Goal: Transaction & Acquisition: Purchase product/service

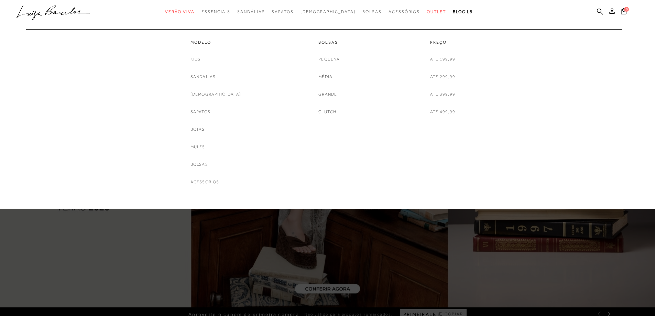
drag, startPoint x: 0, startPoint y: 0, endPoint x: 421, endPoint y: 10, distance: 421.3
click at [427, 10] on span "Outlet" at bounding box center [436, 11] width 19 height 5
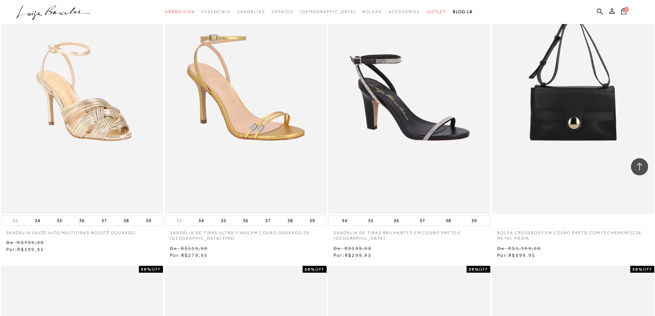
scroll to position [378, 0]
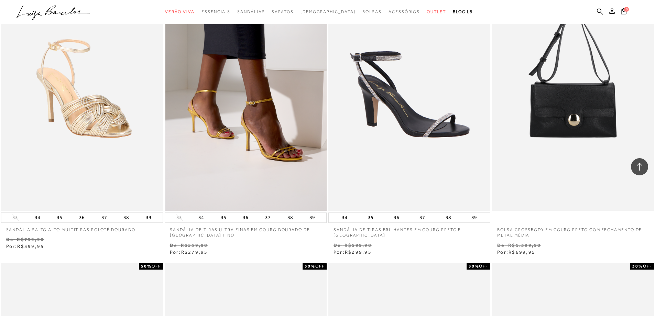
click at [222, 117] on img at bounding box center [246, 89] width 161 height 243
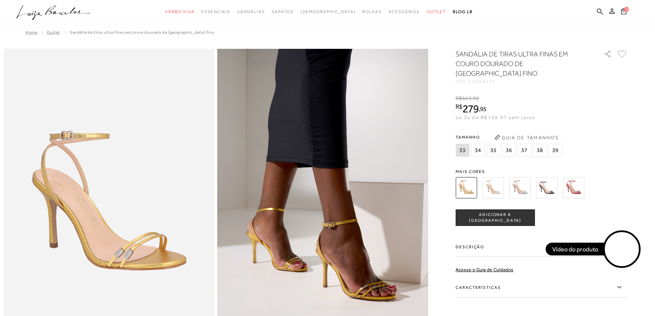
click at [548, 148] on div "33 34 35 36" at bounding box center [510, 151] width 108 height 15
click at [550, 178] on img at bounding box center [546, 187] width 21 height 21
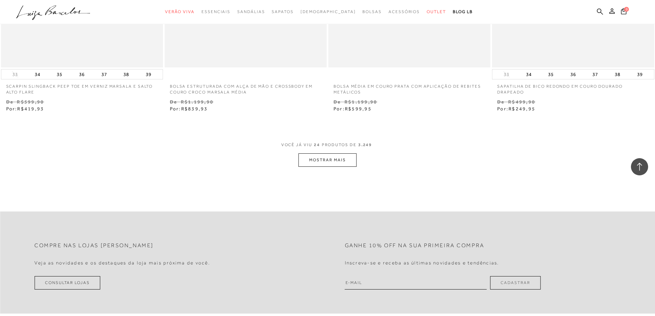
scroll to position [1720, 0]
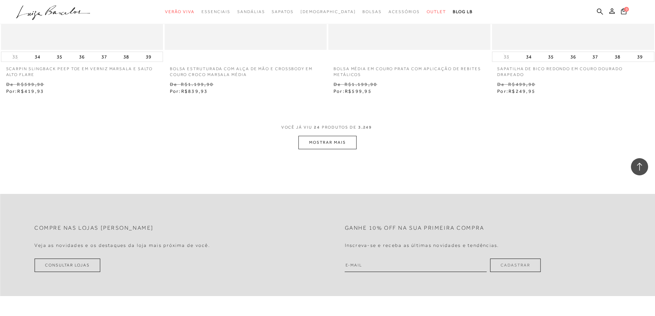
click at [324, 145] on button "MOSTRAR MAIS" at bounding box center [328, 142] width 58 height 13
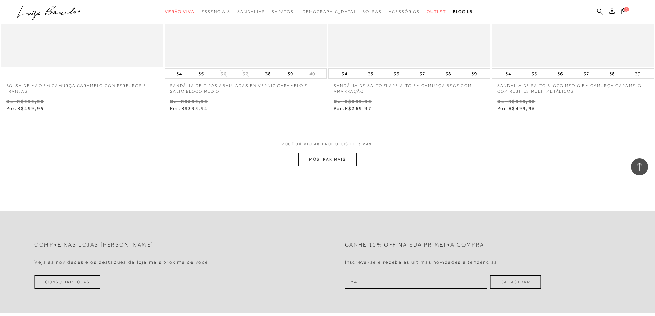
scroll to position [3475, 0]
click at [340, 157] on button "MOSTRAR MAIS" at bounding box center [328, 158] width 58 height 13
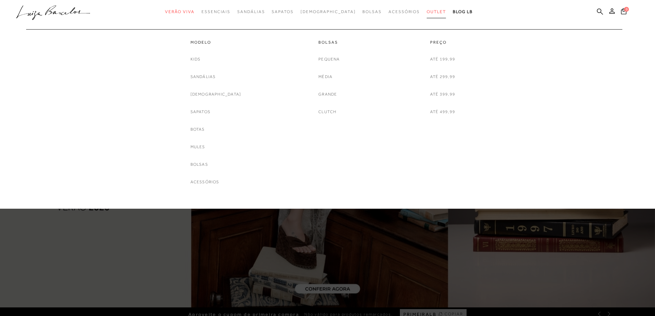
click at [427, 13] on span "Outlet" at bounding box center [436, 11] width 19 height 5
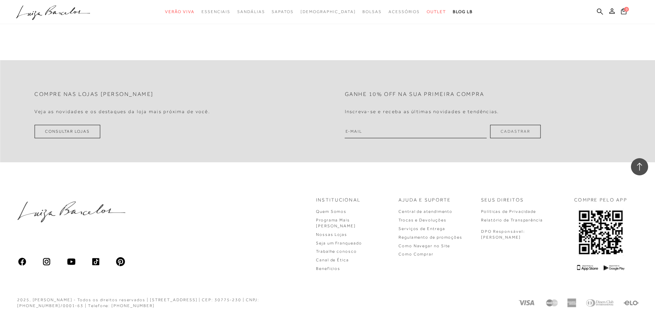
scroll to position [1613, 0]
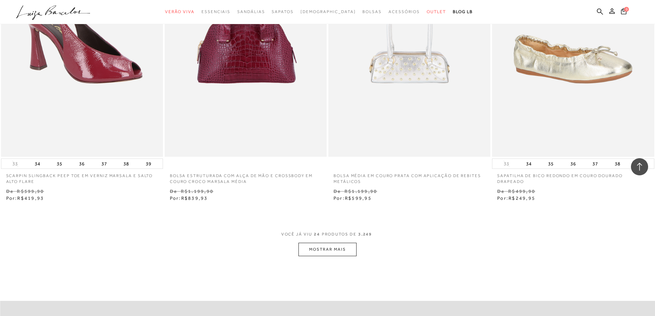
click at [328, 246] on button "MOSTRAR MAIS" at bounding box center [328, 249] width 58 height 13
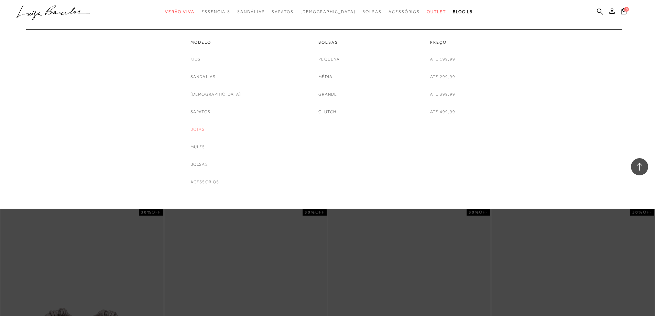
click at [205, 130] on link "Botas" at bounding box center [198, 129] width 14 height 7
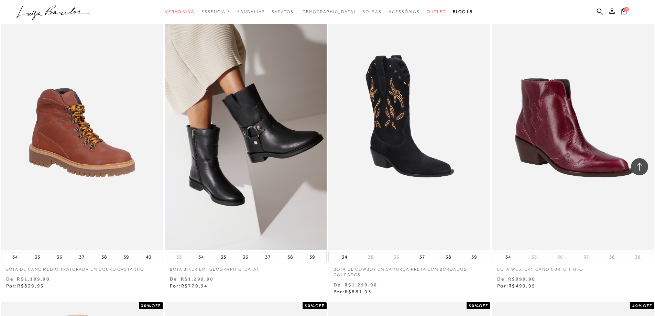
scroll to position [585, 0]
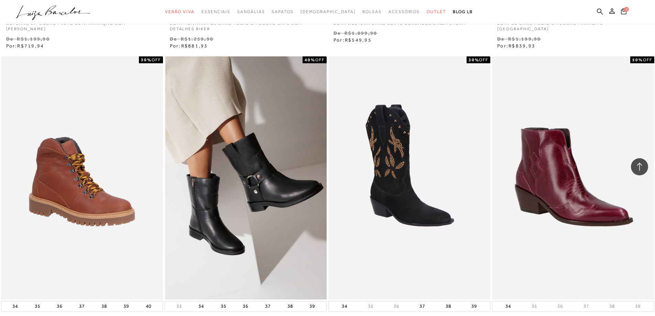
click at [244, 141] on img at bounding box center [246, 177] width 161 height 243
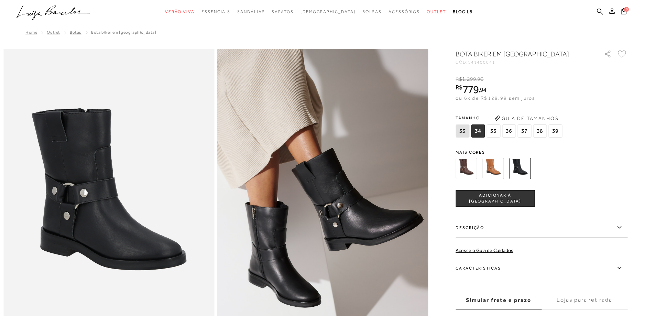
click at [495, 166] on img at bounding box center [493, 168] width 21 height 21
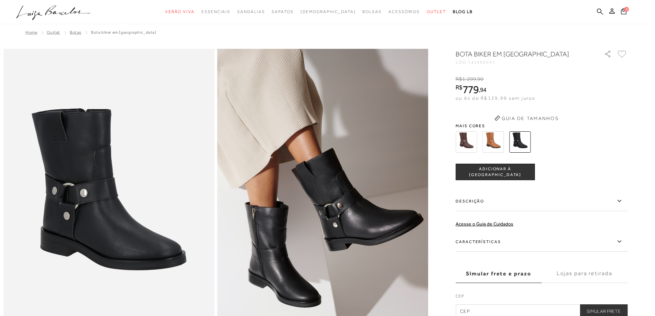
scroll to position [585, 0]
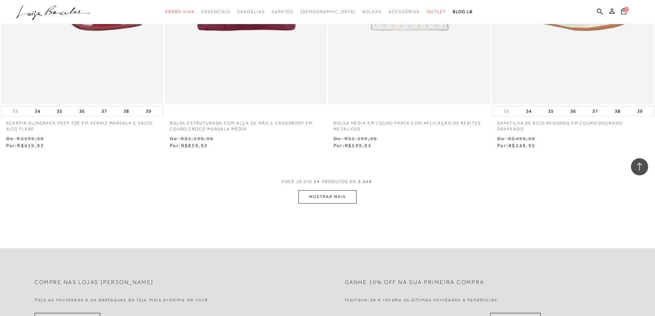
scroll to position [1667, 0]
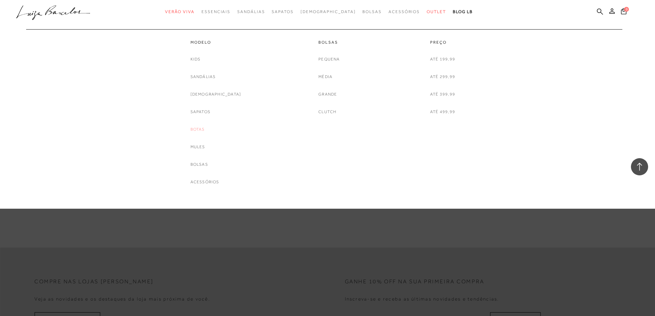
click at [205, 128] on link "Botas" at bounding box center [198, 129] width 14 height 7
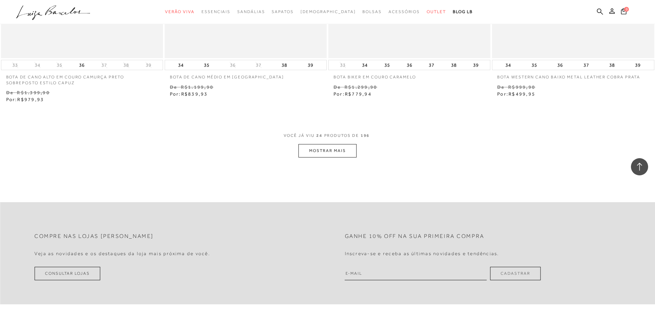
scroll to position [1720, 0]
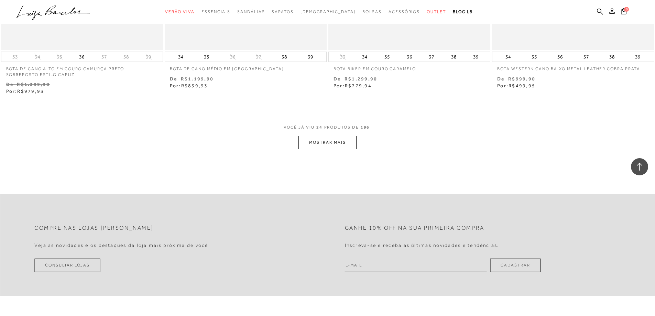
click at [321, 143] on button "MOSTRAR MAIS" at bounding box center [328, 142] width 58 height 13
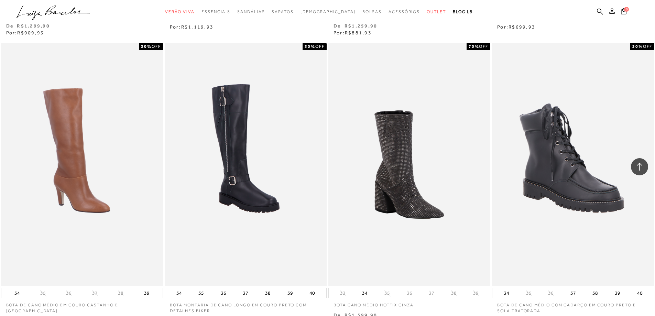
scroll to position [3510, 0]
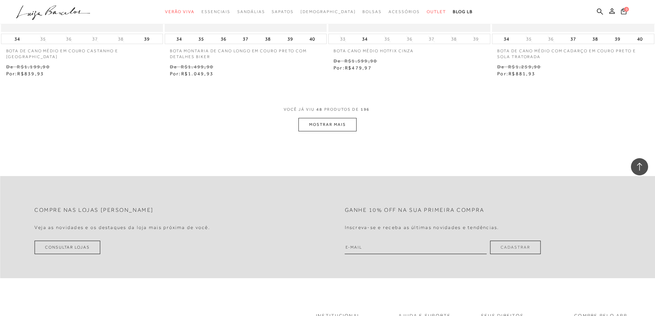
click at [324, 121] on button "MOSTRAR MAIS" at bounding box center [328, 124] width 58 height 13
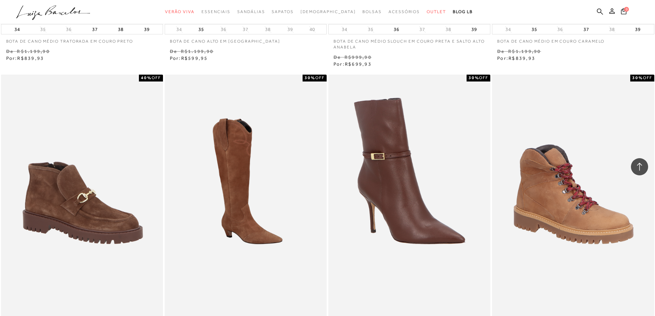
scroll to position [4129, 0]
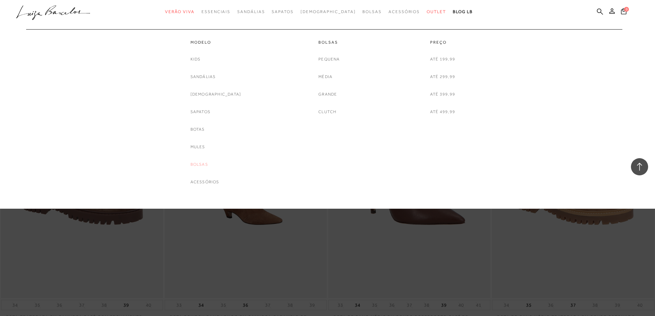
click at [208, 165] on link "Bolsas" at bounding box center [200, 164] width 18 height 7
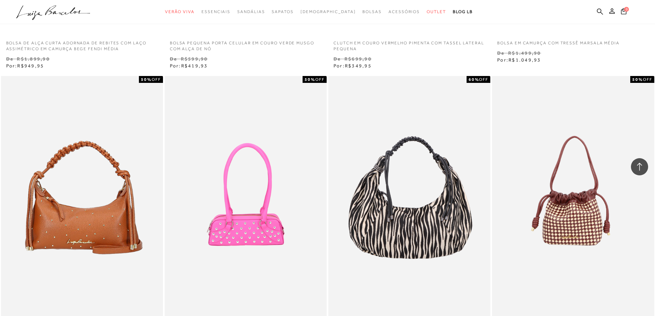
scroll to position [1720, 0]
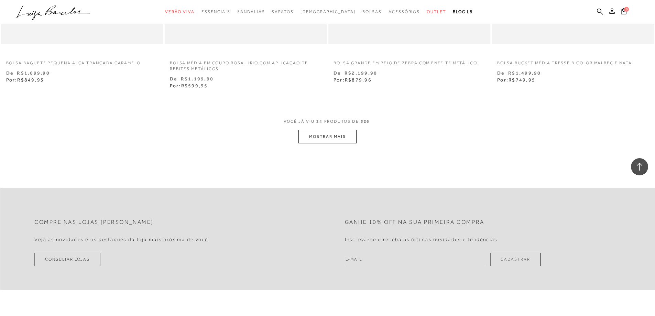
click at [342, 140] on button "MOSTRAR MAIS" at bounding box center [328, 136] width 58 height 13
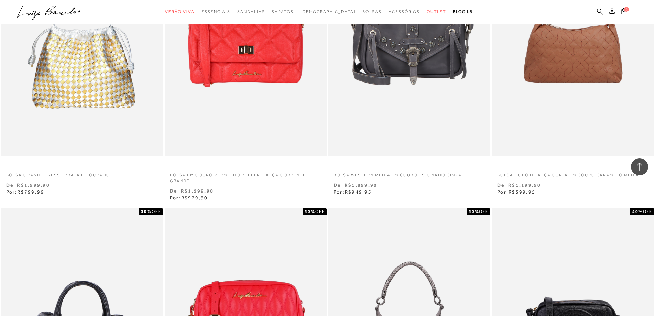
scroll to position [2959, 0]
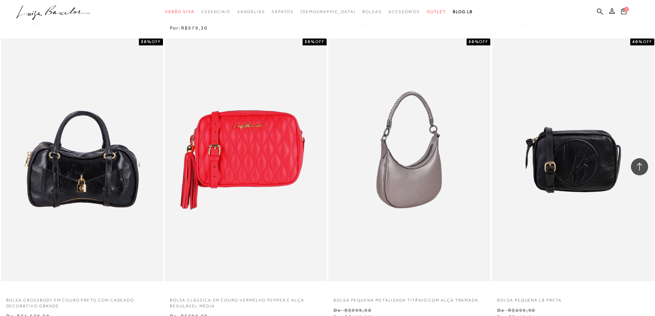
click at [408, 166] on img at bounding box center [409, 160] width 161 height 243
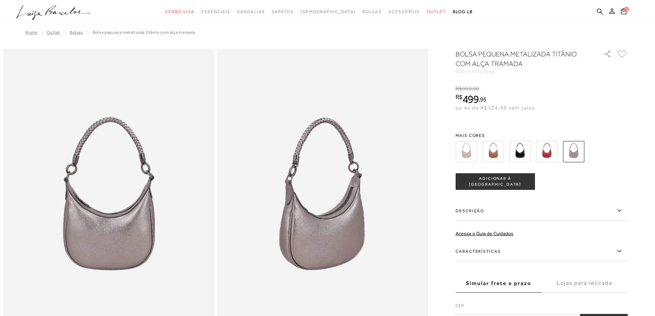
click at [497, 152] on img at bounding box center [493, 151] width 21 height 21
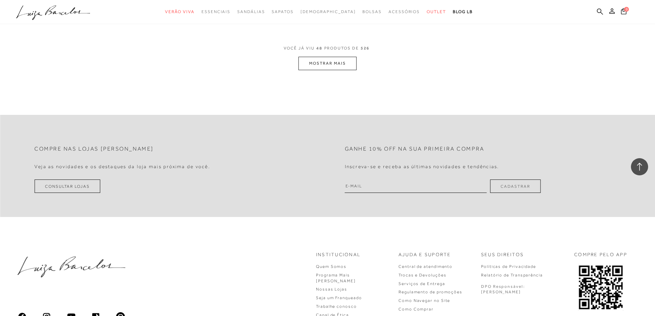
scroll to position [3448, 0]
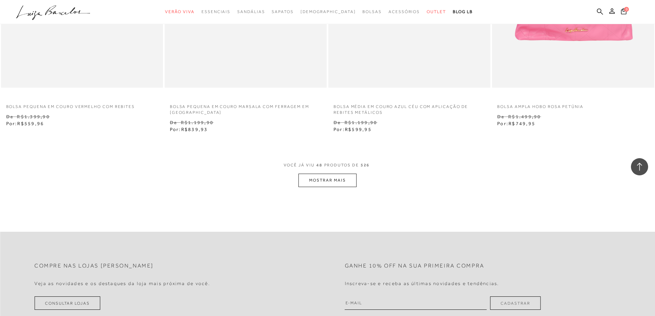
click at [338, 180] on button "MOSTRAR MAIS" at bounding box center [328, 180] width 58 height 13
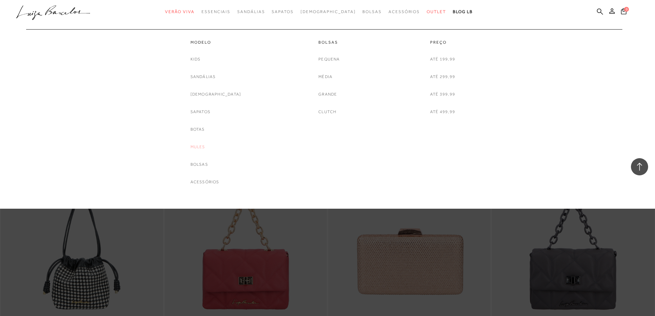
click at [205, 147] on link "Mules" at bounding box center [198, 146] width 15 height 7
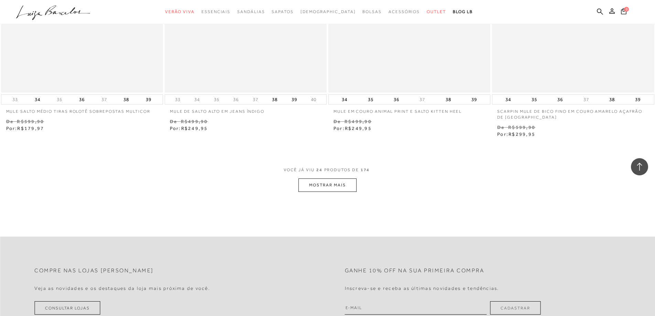
scroll to position [1720, 0]
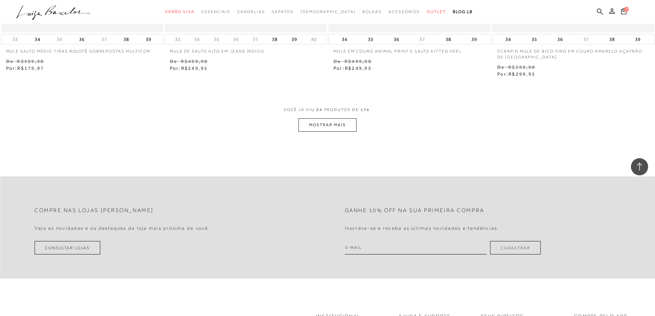
click at [333, 126] on button "MOSTRAR MAIS" at bounding box center [328, 124] width 58 height 13
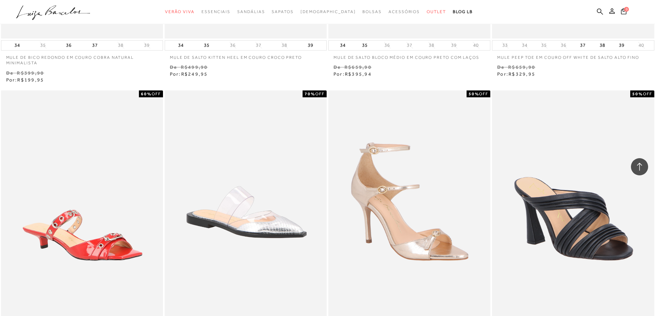
scroll to position [2305, 0]
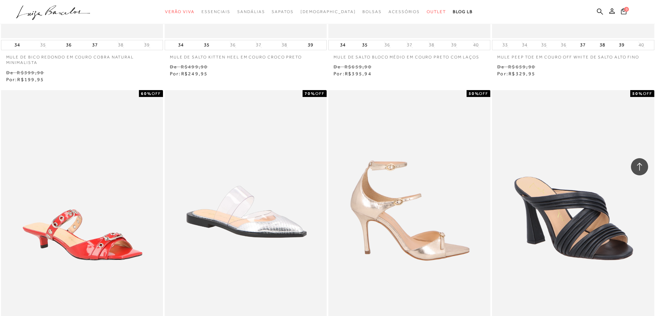
click at [382, 198] on img at bounding box center [409, 211] width 161 height 243
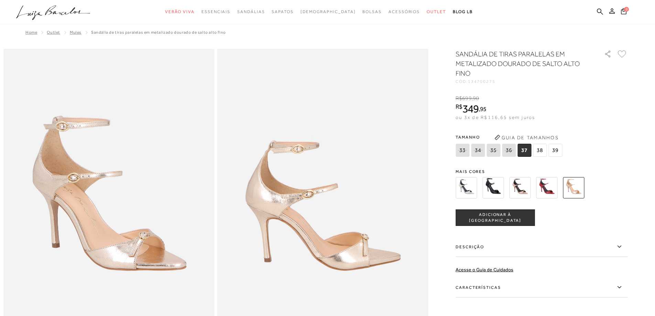
click at [492, 186] on img at bounding box center [493, 187] width 21 height 21
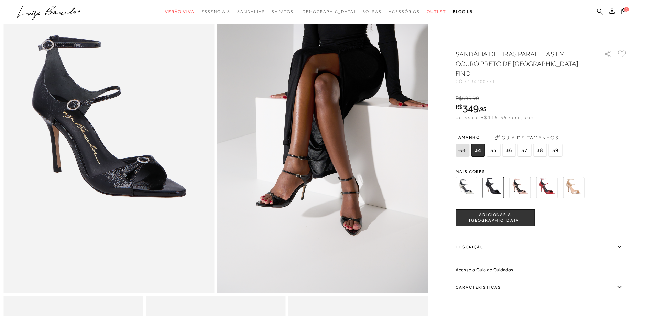
scroll to position [69, 0]
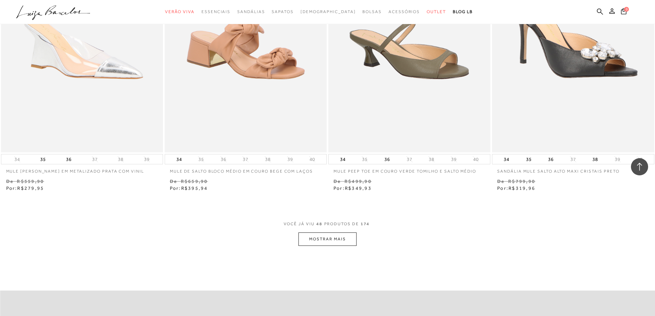
scroll to position [3406, 0]
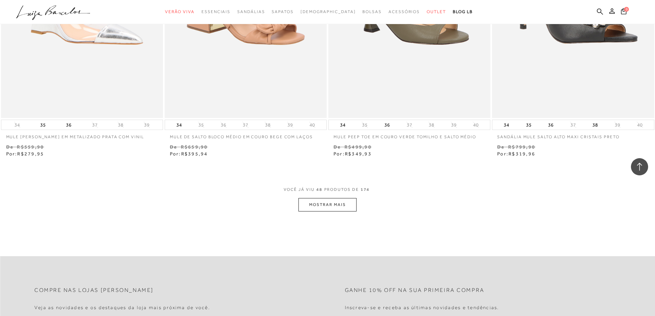
click at [328, 198] on button "MOSTRAR MAIS" at bounding box center [328, 204] width 58 height 13
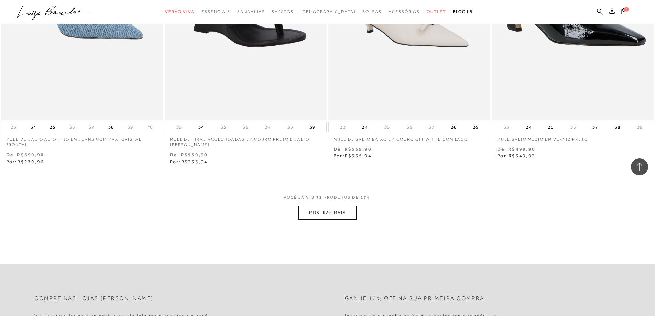
scroll to position [5230, 0]
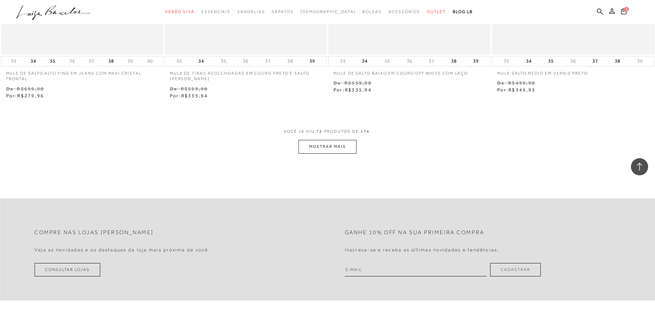
click at [316, 140] on button "MOSTRAR MAIS" at bounding box center [328, 146] width 58 height 13
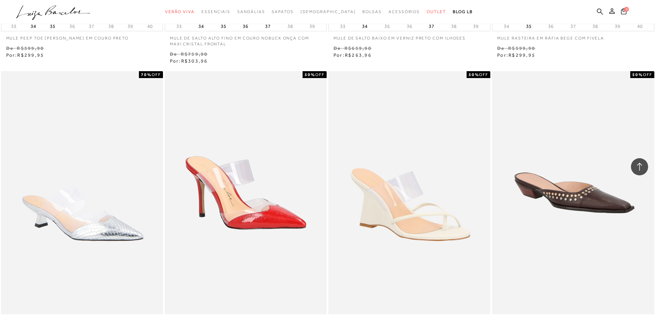
scroll to position [7045, 0]
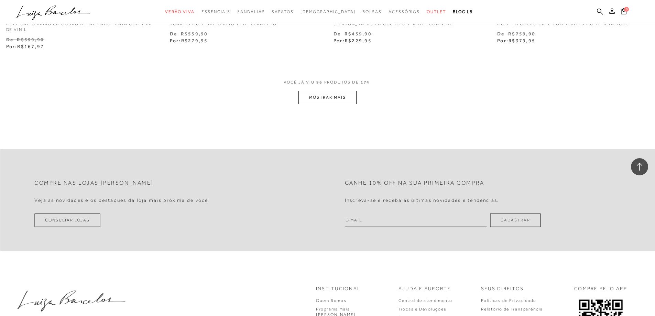
click at [324, 93] on button "MOSTRAR MAIS" at bounding box center [328, 97] width 58 height 13
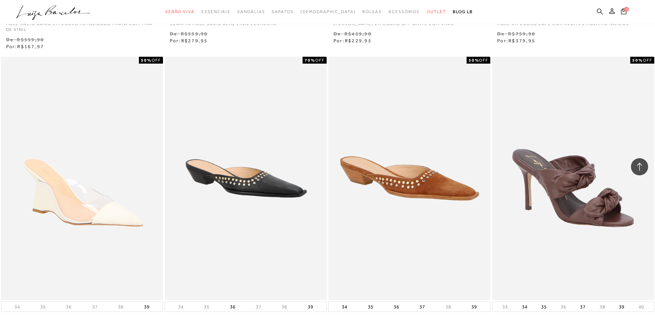
click at [599, 10] on icon at bounding box center [600, 11] width 6 height 7
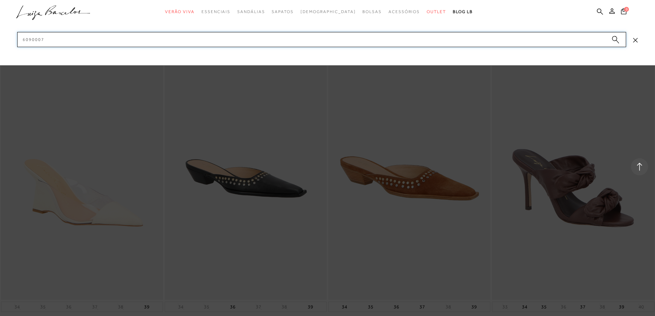
click at [29, 39] on input "6090007" at bounding box center [321, 39] width 609 height 15
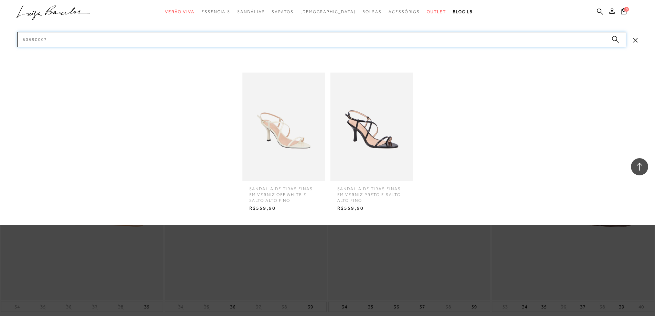
type input "60590007"
click at [378, 135] on img at bounding box center [372, 127] width 83 height 108
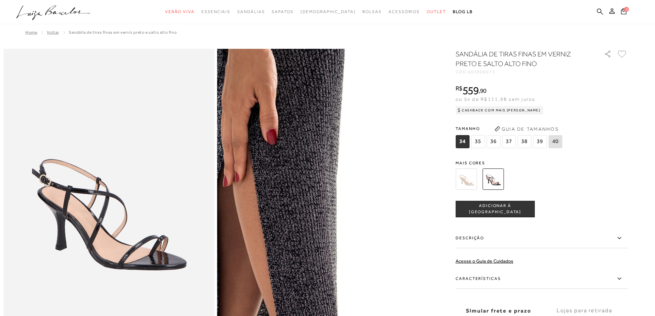
scroll to position [103, 0]
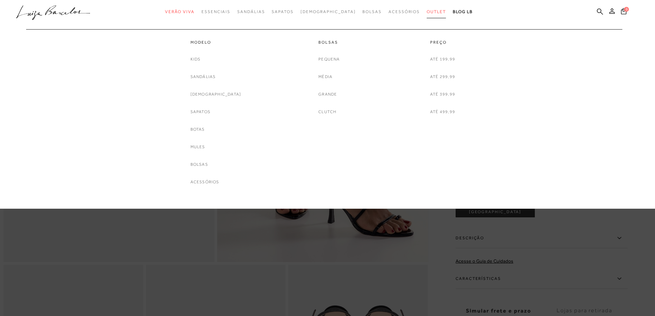
click at [427, 11] on span "Outlet" at bounding box center [436, 11] width 19 height 5
